Goal: Find specific page/section: Find specific page/section

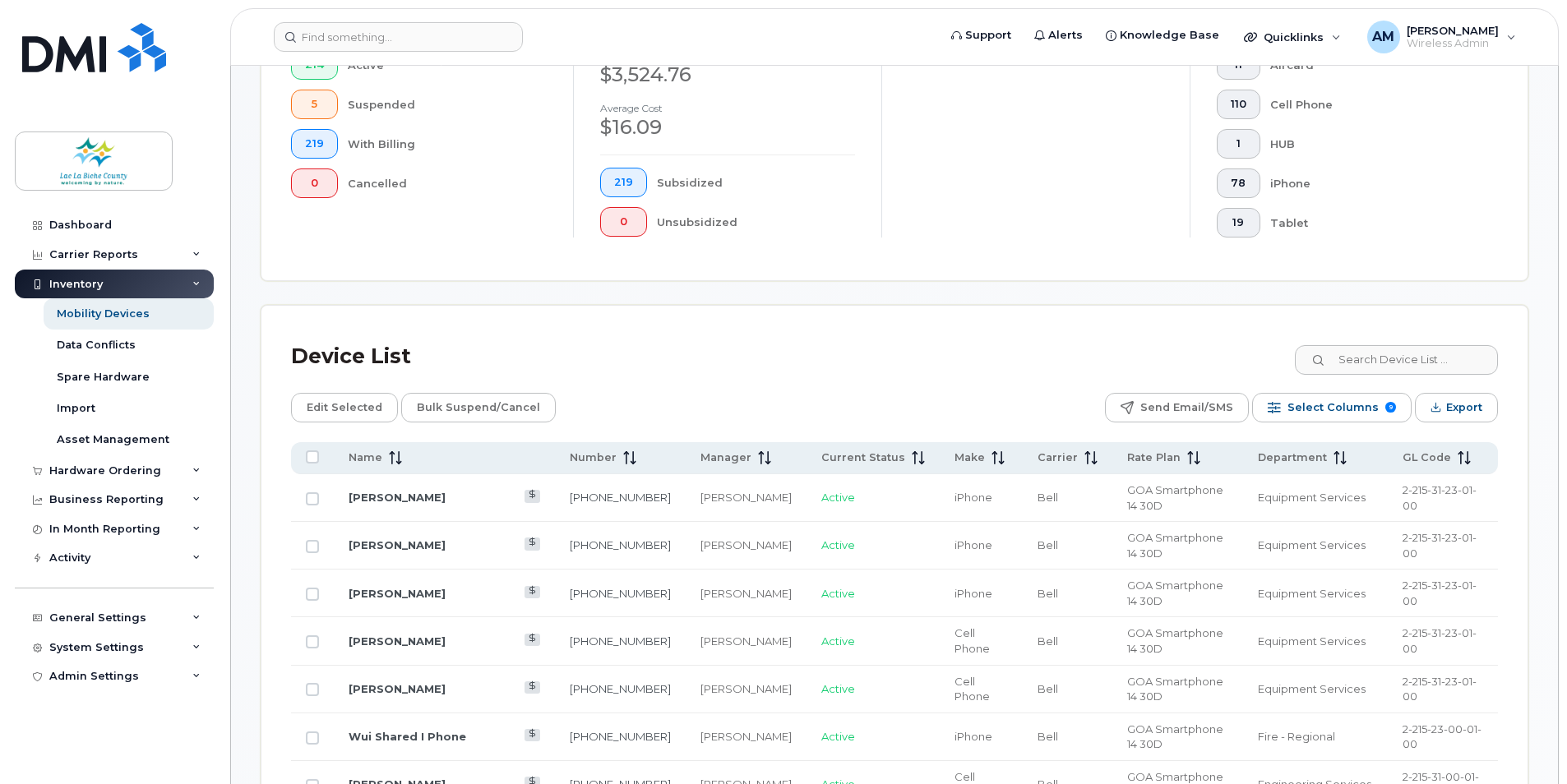
scroll to position [329, 0]
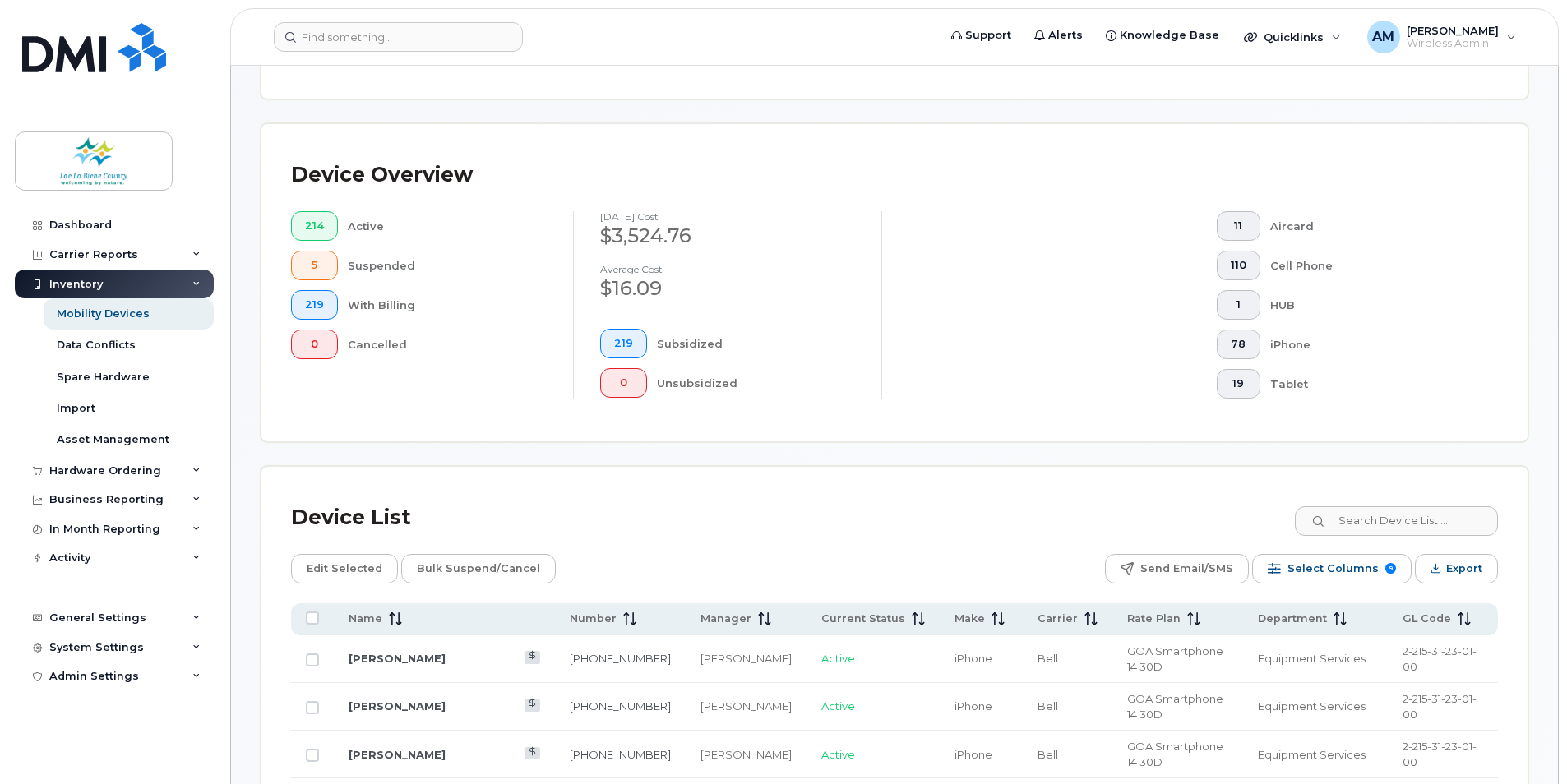
click at [1008, 271] on div at bounding box center [1036, 304] width 308 height 187
click at [393, 512] on div "Device List" at bounding box center [351, 518] width 120 height 43
click at [657, 528] on div "Device List" at bounding box center [893, 518] width 1207 height 43
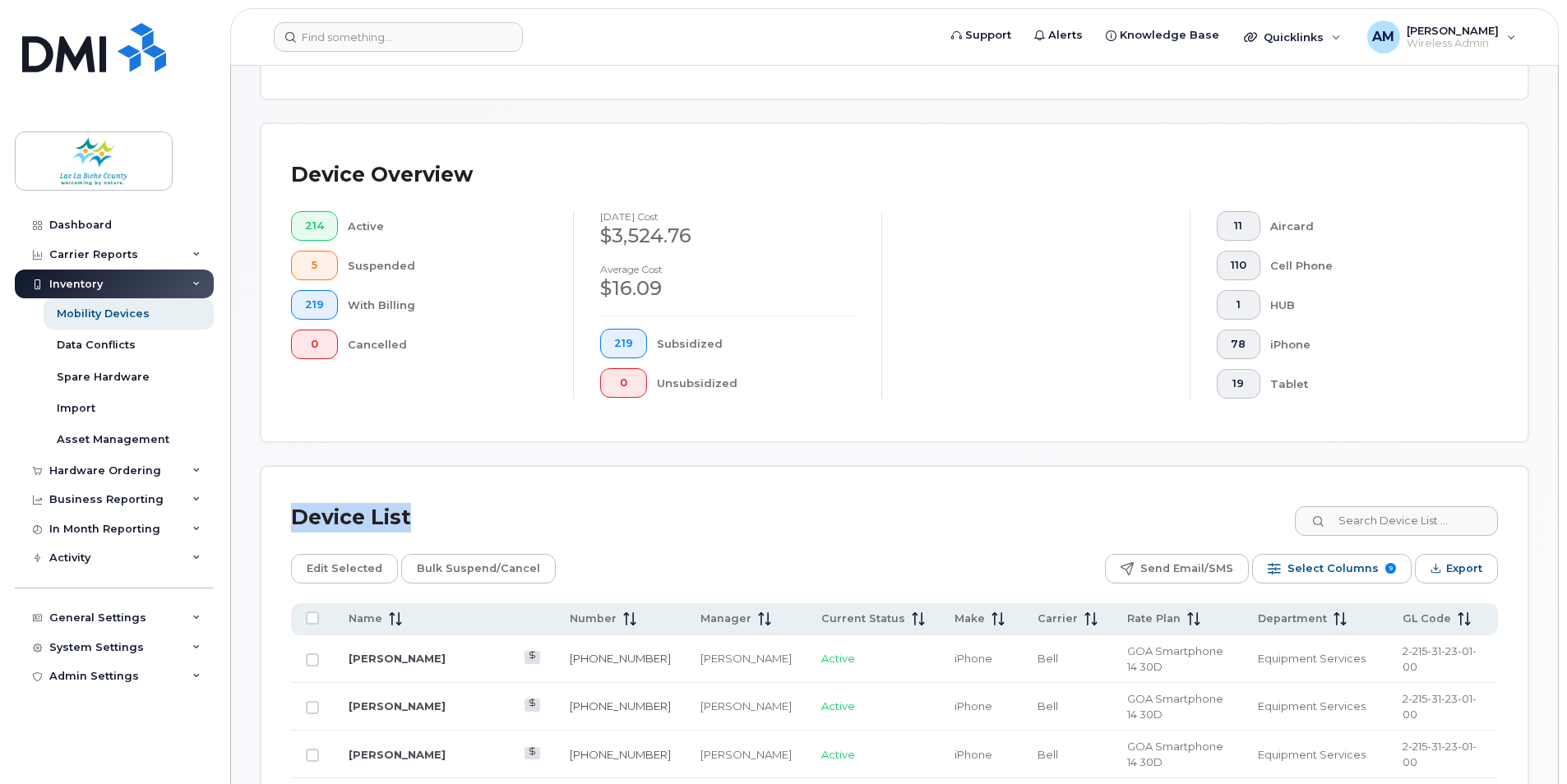
drag, startPoint x: 418, startPoint y: 516, endPoint x: 296, endPoint y: 516, distance: 122.0
click at [296, 516] on div "Device List" at bounding box center [893, 518] width 1207 height 43
drag, startPoint x: 296, startPoint y: 516, endPoint x: 506, endPoint y: 531, distance: 210.5
click at [506, 531] on div "Device List" at bounding box center [893, 518] width 1207 height 43
drag, startPoint x: 506, startPoint y: 531, endPoint x: 297, endPoint y: 512, distance: 209.9
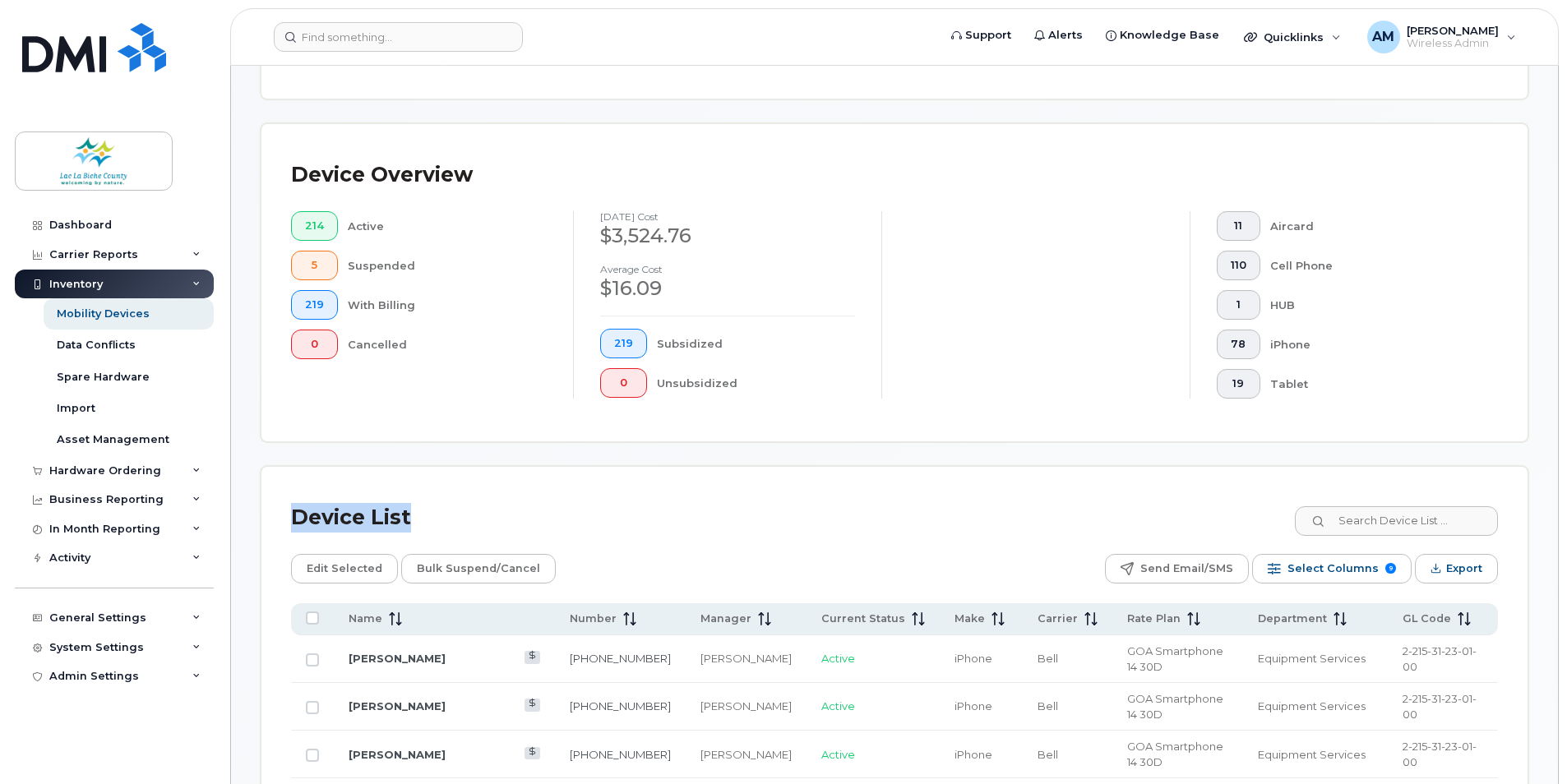
click at [297, 512] on div "Device List" at bounding box center [893, 518] width 1207 height 43
click at [623, 518] on div "Device List" at bounding box center [893, 518] width 1207 height 43
click at [903, 524] on div "Device List" at bounding box center [893, 518] width 1207 height 43
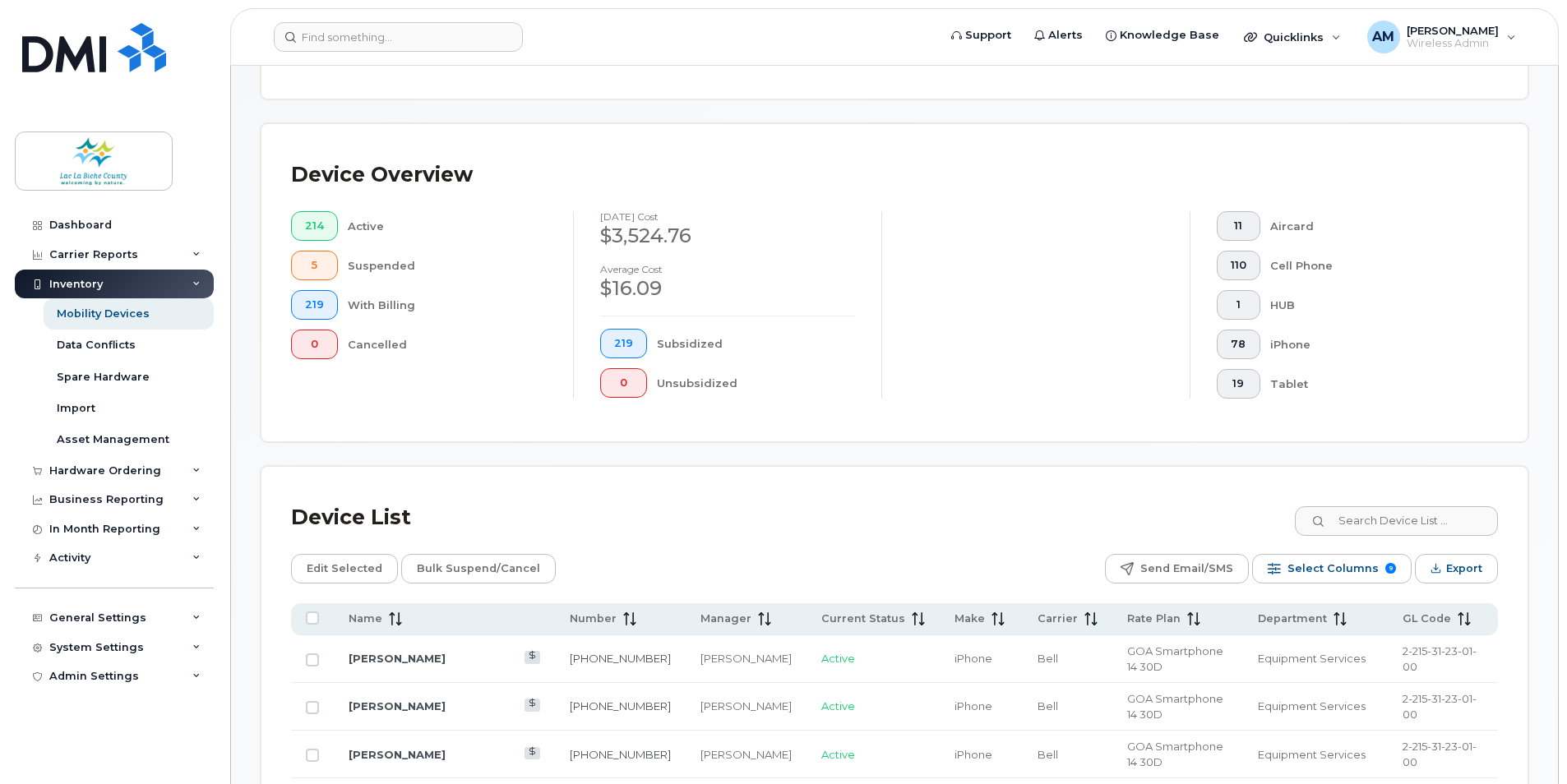
click at [924, 531] on div "Device List" at bounding box center [893, 518] width 1207 height 43
